Goal: Find specific page/section: Find specific page/section

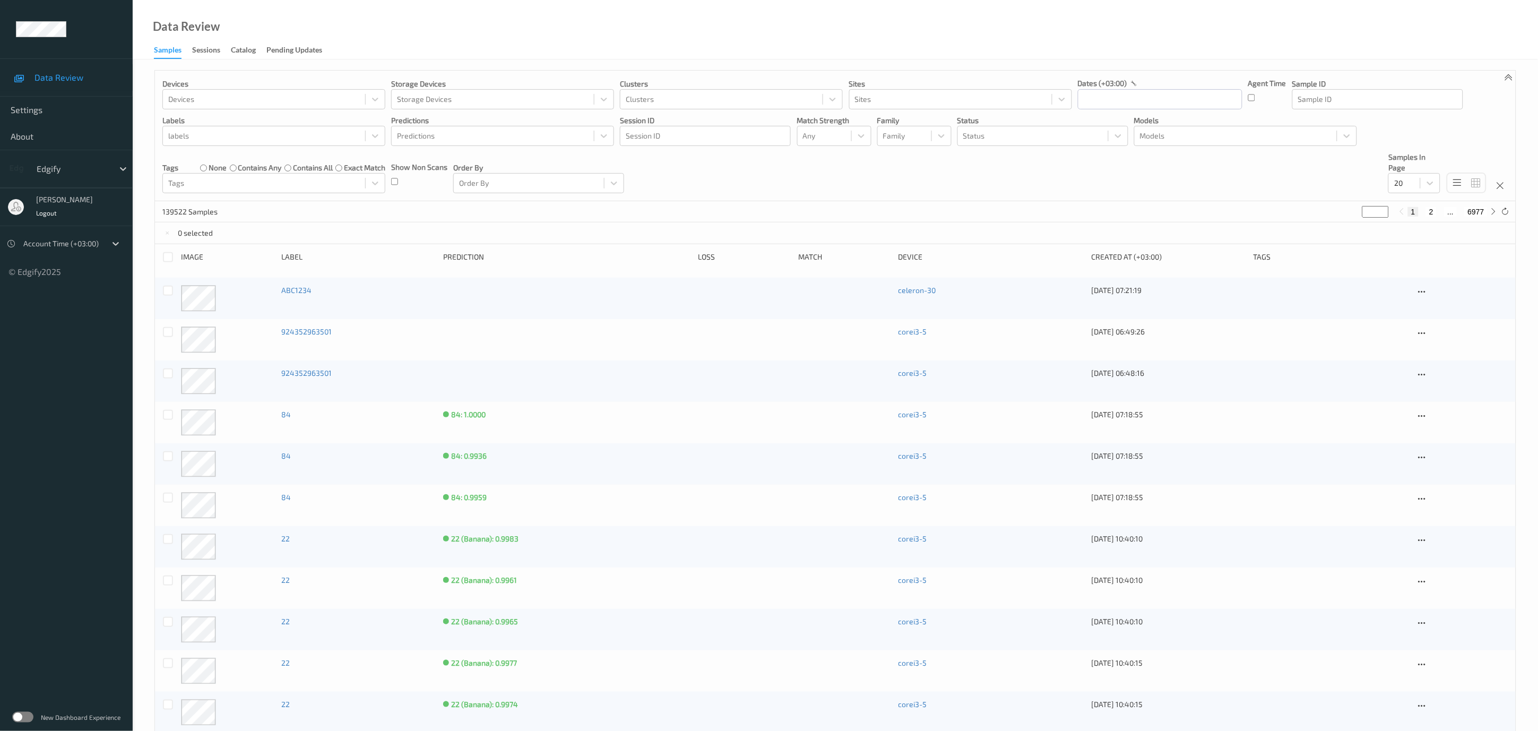
click at [23, 715] on label at bounding box center [22, 717] width 21 height 11
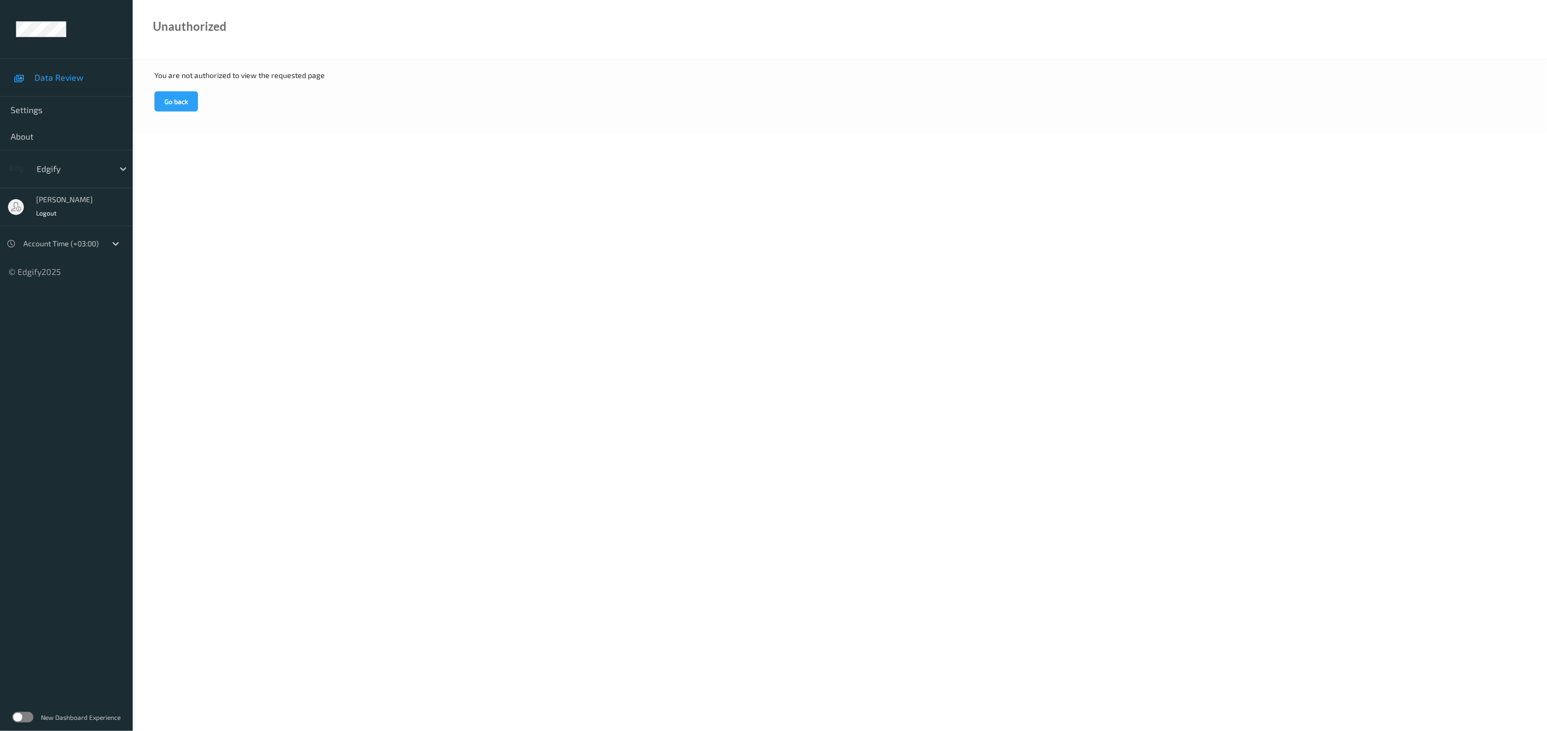
click at [54, 76] on span "Data Review" at bounding box center [78, 77] width 88 height 11
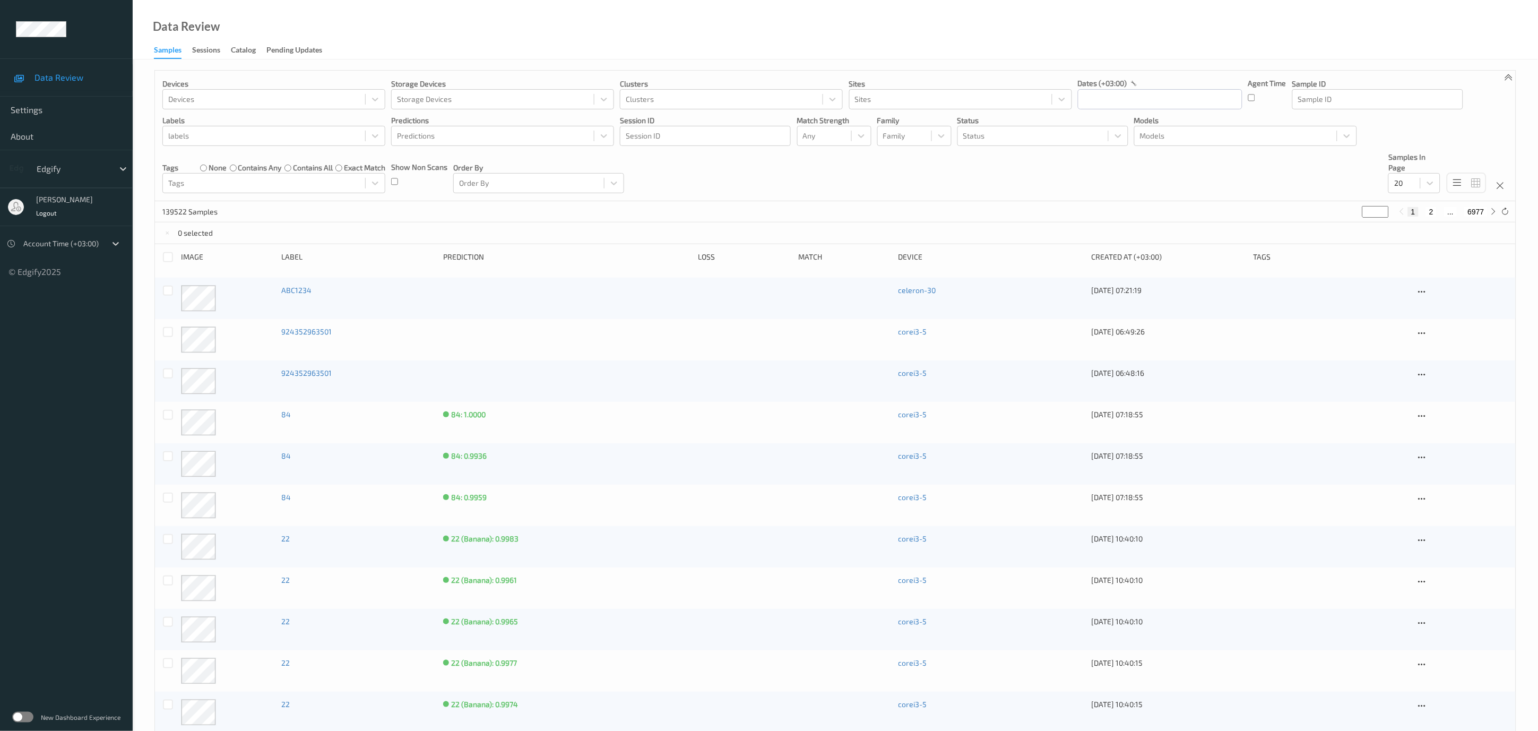
click at [24, 716] on label at bounding box center [22, 717] width 21 height 11
